Goal: Find specific page/section: Find specific page/section

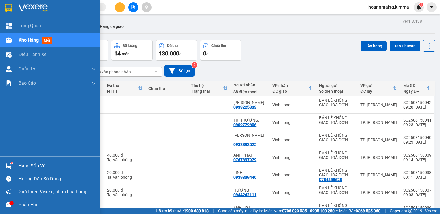
click at [37, 52] on span "Điều hành xe" at bounding box center [33, 54] width 28 height 7
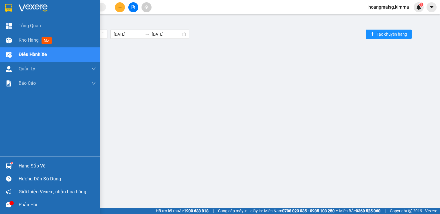
click at [37, 52] on span "Điều hành xe" at bounding box center [33, 54] width 28 height 7
click at [30, 43] on div "Kho hàng mới" at bounding box center [37, 39] width 36 height 7
click at [30, 43] on span "Kho hàng" at bounding box center [29, 39] width 20 height 5
click at [30, 42] on span "Kho hàng" at bounding box center [29, 39] width 20 height 5
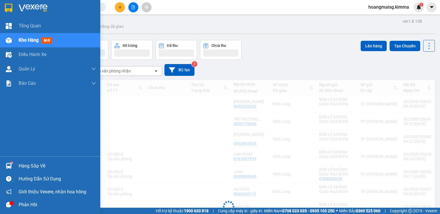
click at [29, 42] on span "Kho hàng" at bounding box center [29, 39] width 20 height 5
